Goal: Task Accomplishment & Management: Use online tool/utility

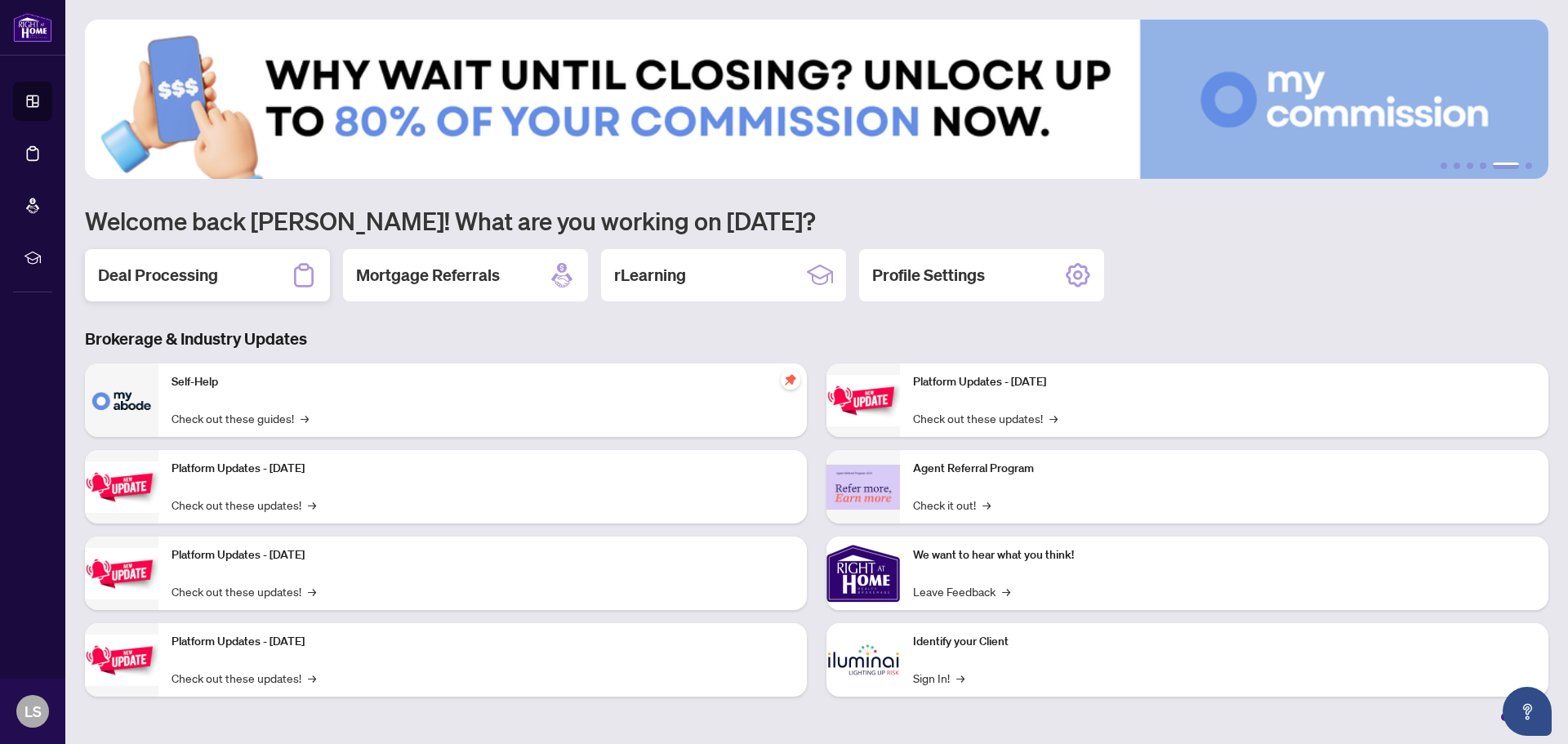
click at [161, 287] on h2 "Deal Processing" at bounding box center [158, 275] width 120 height 22
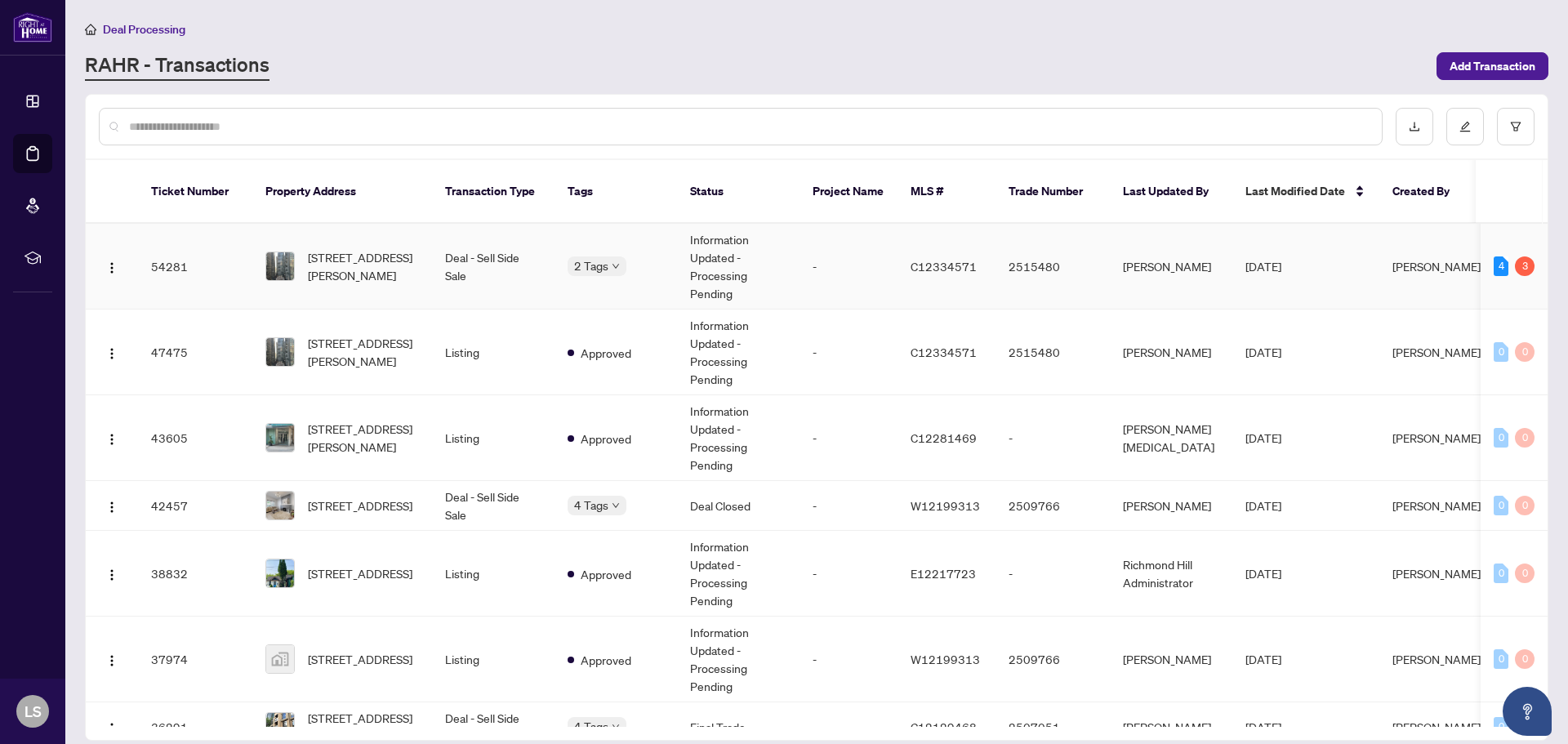
click at [378, 249] on span "[STREET_ADDRESS][PERSON_NAME]" at bounding box center [363, 266] width 111 height 36
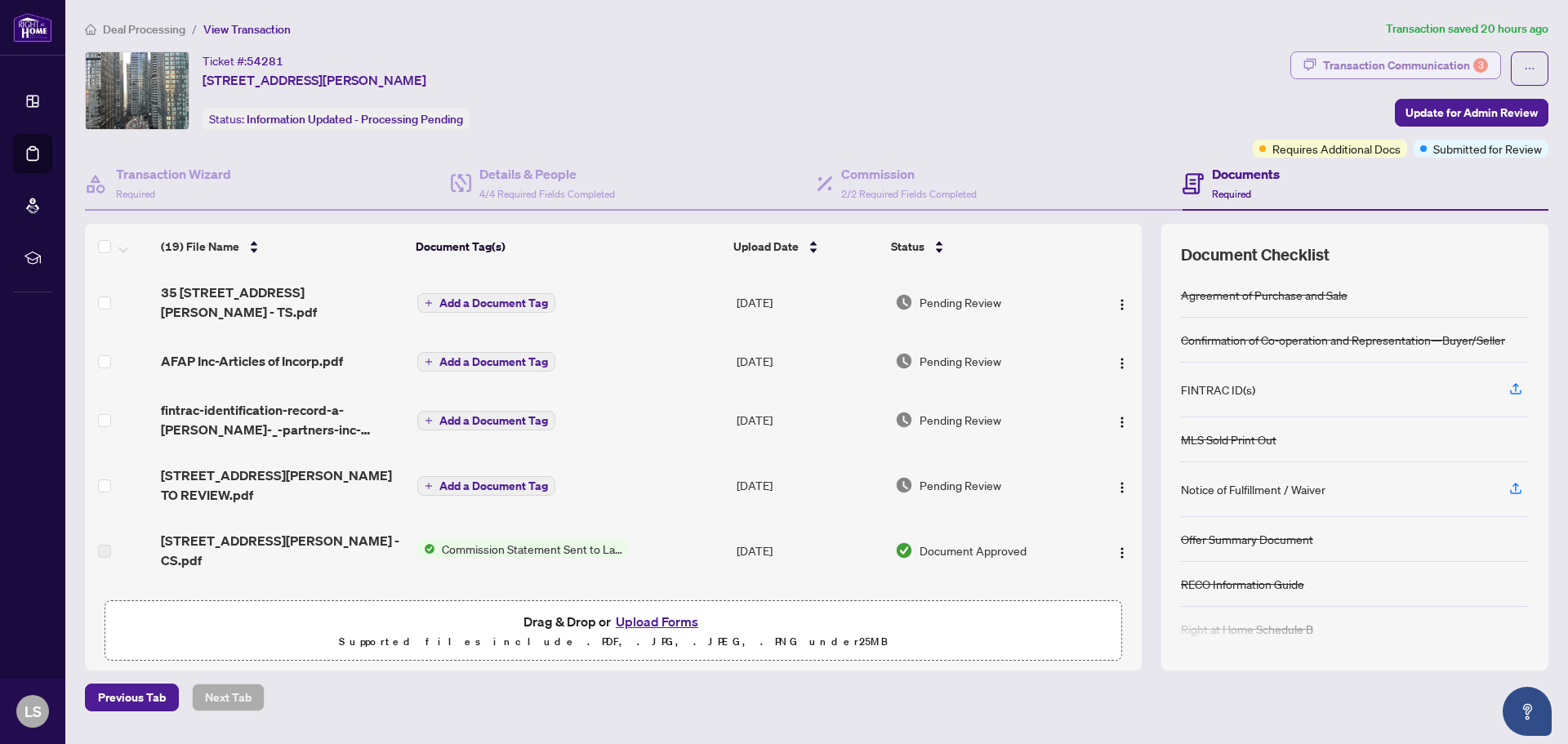
click at [1419, 59] on div "Transaction Communication 3" at bounding box center [1404, 65] width 165 height 26
